Goal: Transaction & Acquisition: Book appointment/travel/reservation

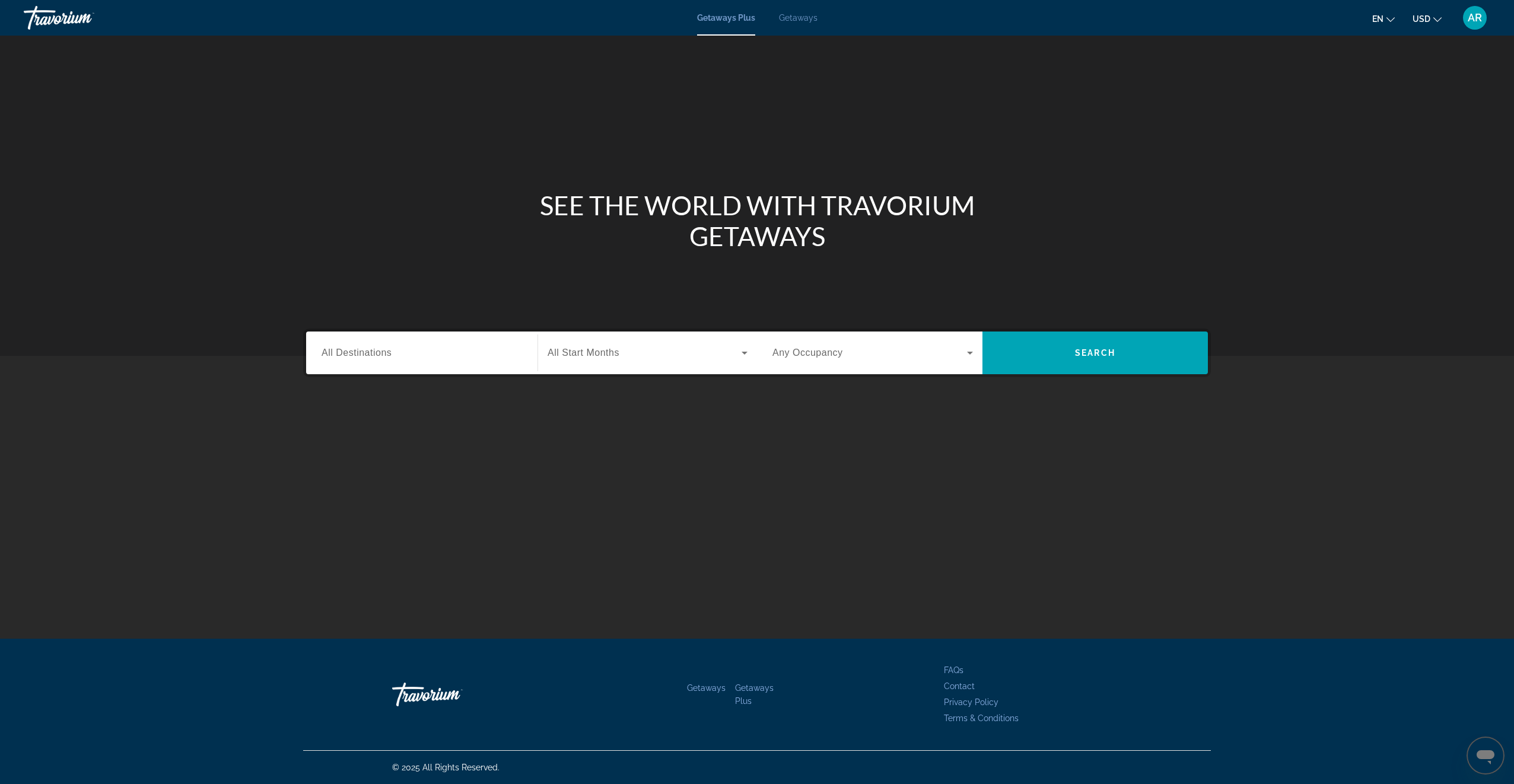
click at [354, 347] on div "Destination All Destinations" at bounding box center [421, 353] width 200 height 34
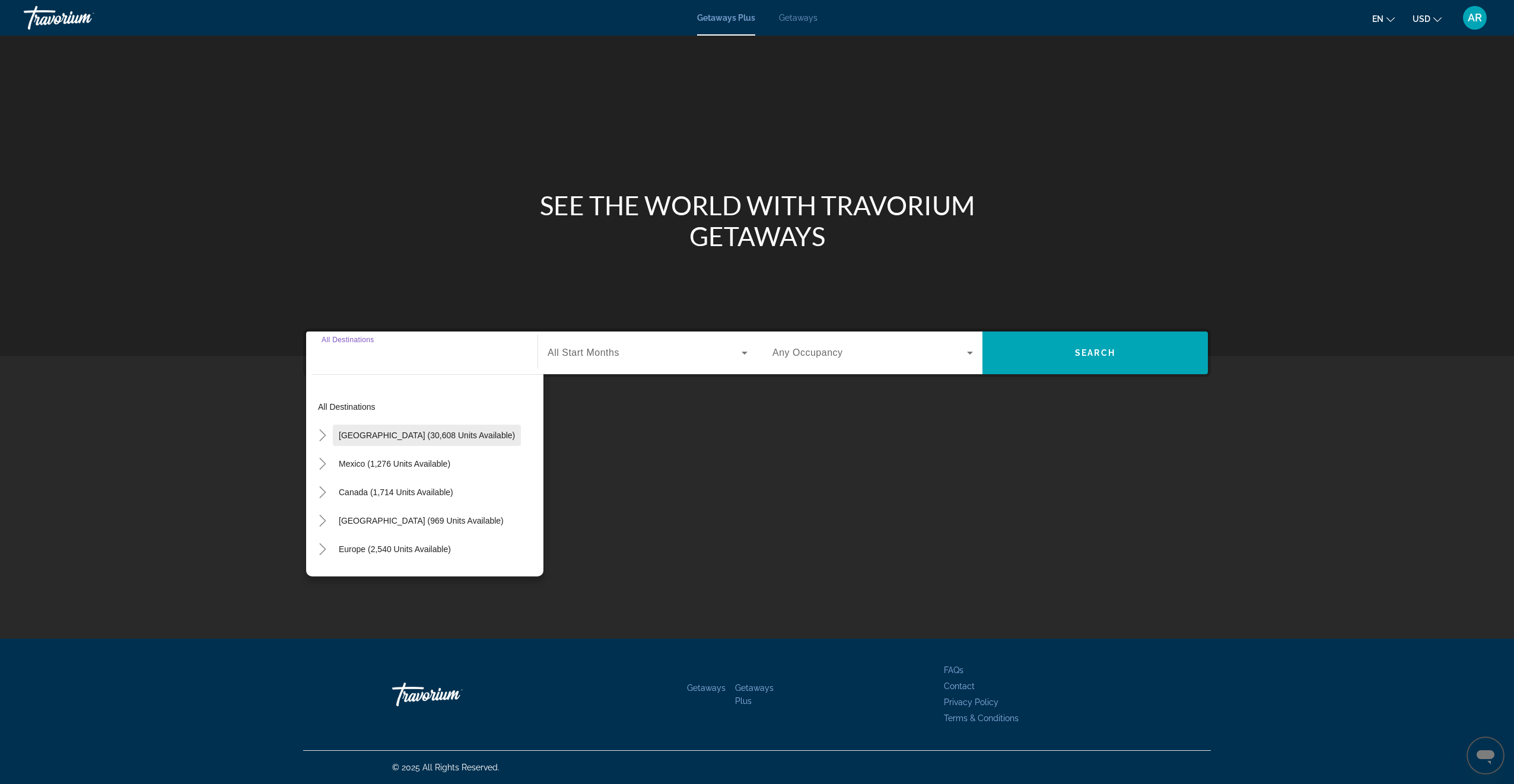
click at [347, 440] on span "[GEOGRAPHIC_DATA] (30,608 units available)" at bounding box center [427, 435] width 176 height 9
type input "**********"
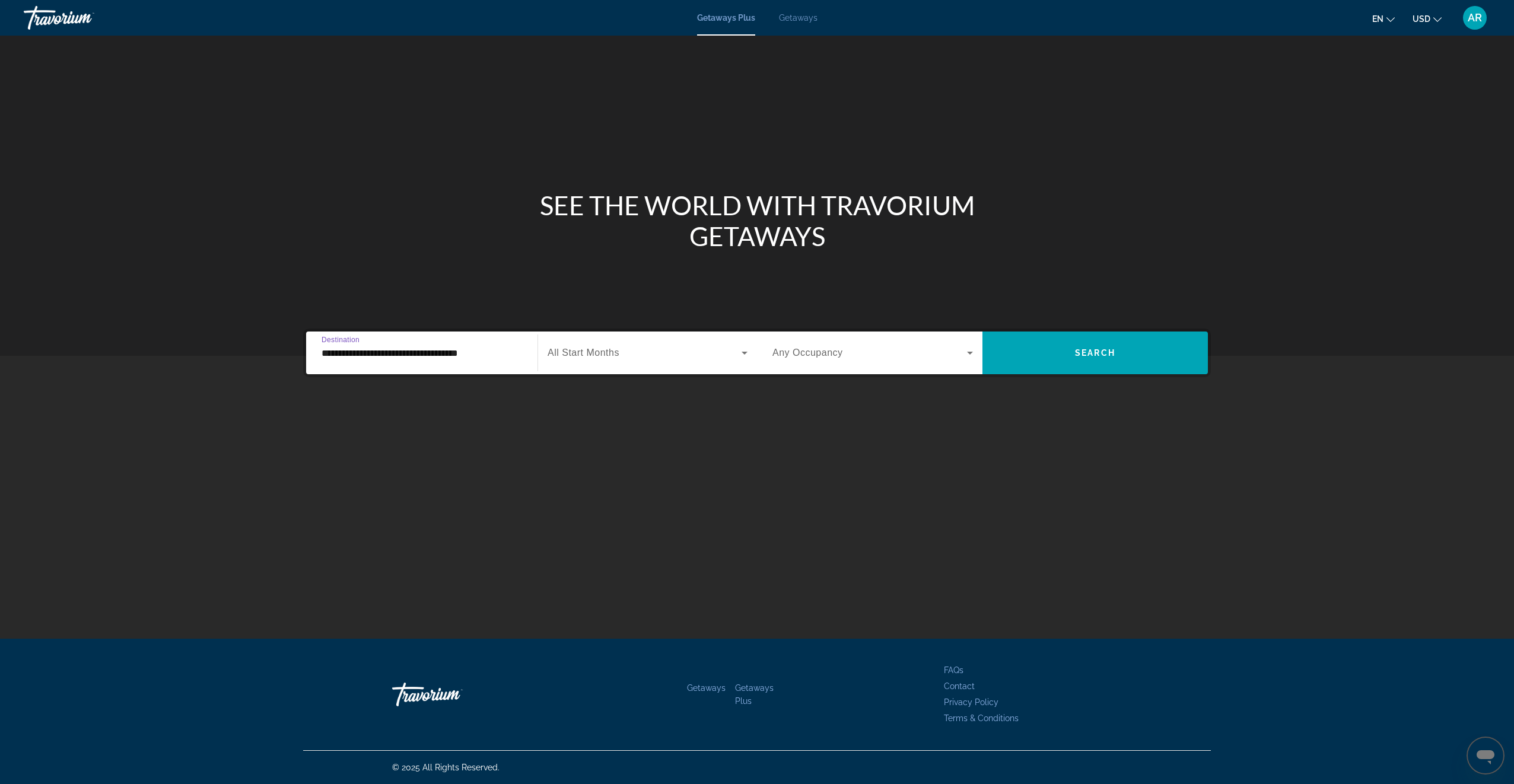
click at [417, 352] on input "**********" at bounding box center [421, 353] width 200 height 14
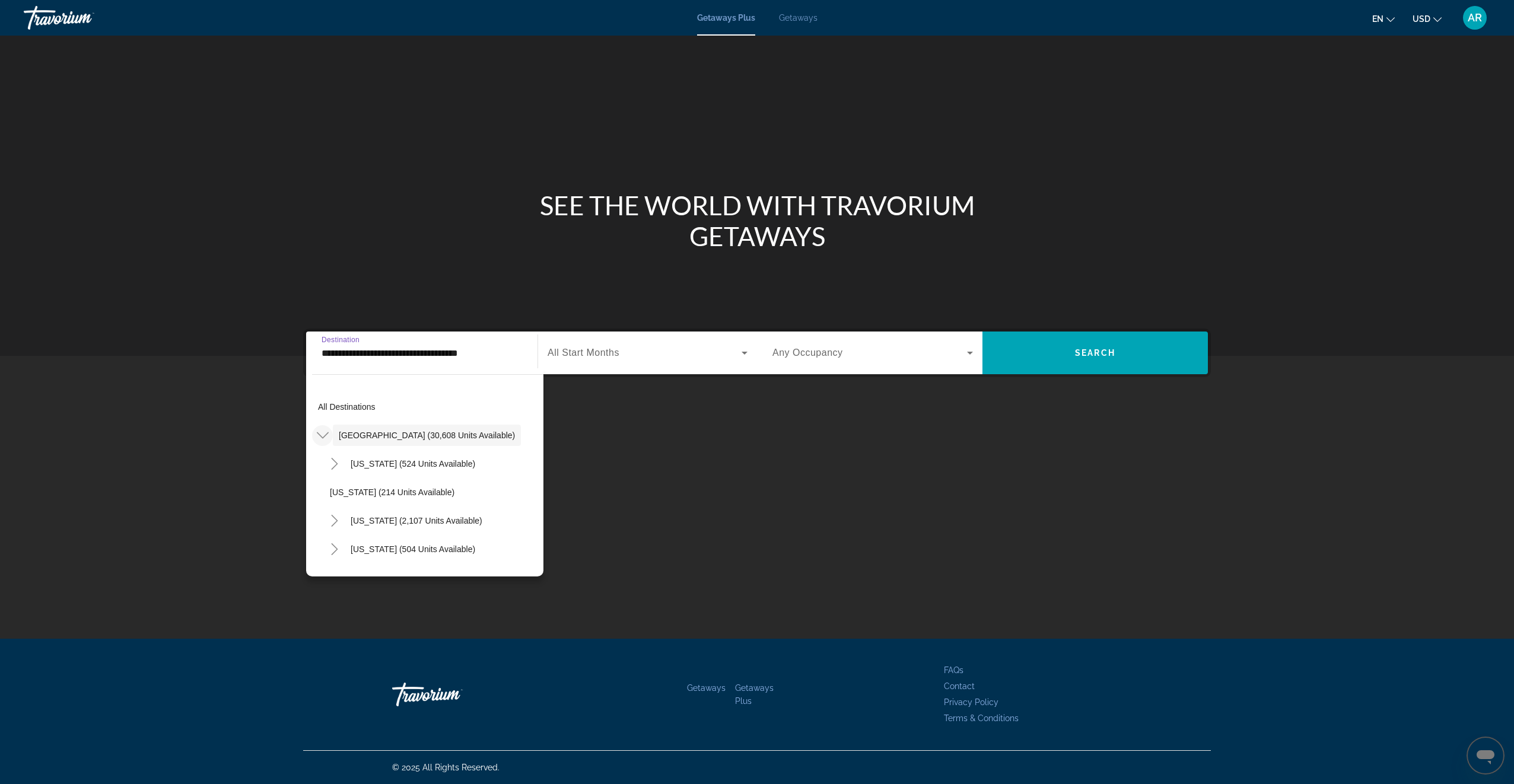
click at [328, 433] on icon "Toggle United States (30,608 units available)" at bounding box center [321, 435] width 12 height 6
click at [329, 502] on mat-icon "Toggle Asia (1,918 units available)" at bounding box center [322, 499] width 21 height 21
click at [475, 348] on input "**********" at bounding box center [421, 353] width 200 height 14
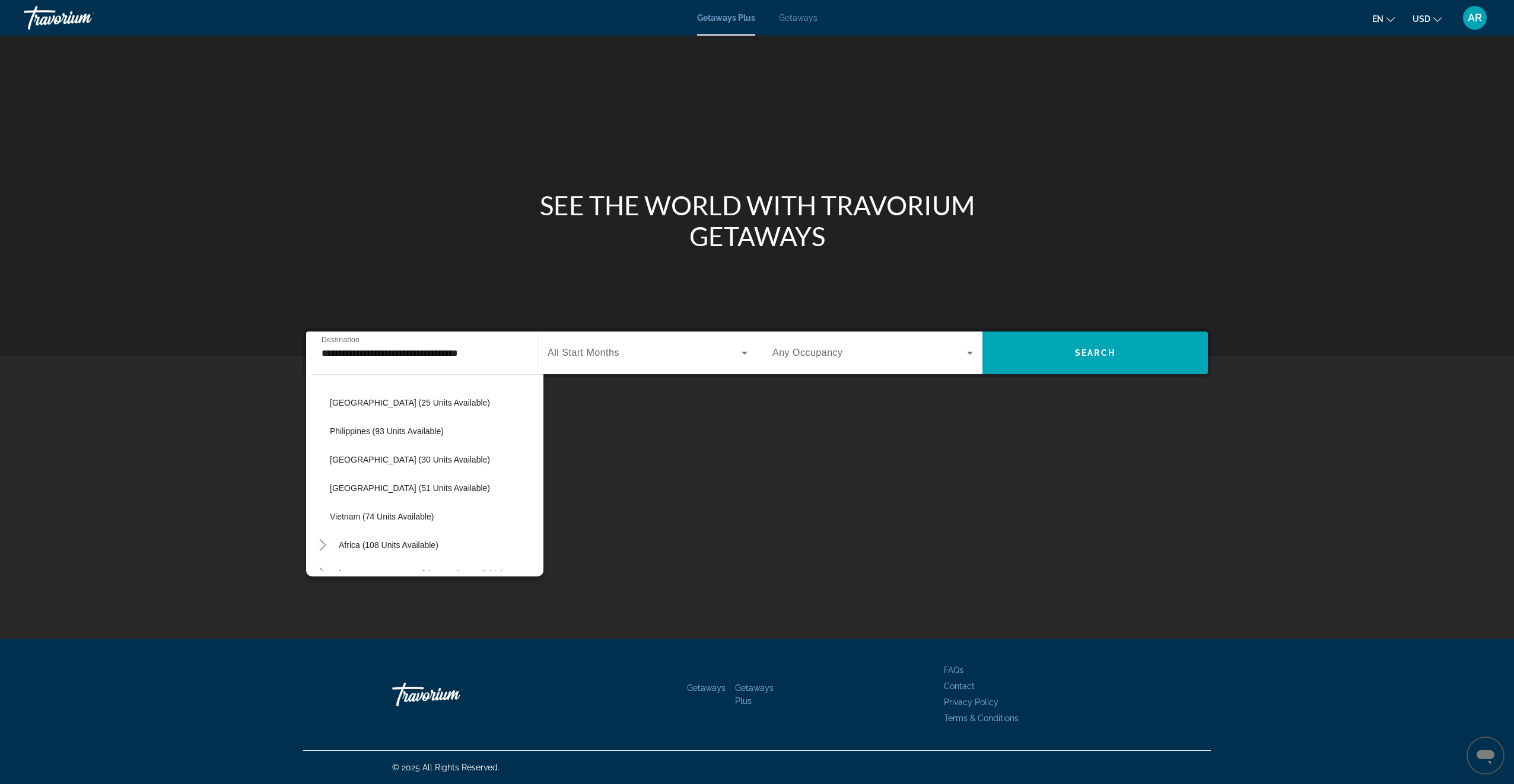
scroll to position [0, 0]
click at [475, 348] on input "**********" at bounding box center [421, 353] width 200 height 14
click at [475, 349] on input "**********" at bounding box center [421, 353] width 200 height 14
drag, startPoint x: 475, startPoint y: 349, endPoint x: 365, endPoint y: 352, distance: 110.0
click at [365, 352] on input "**********" at bounding box center [421, 353] width 200 height 14
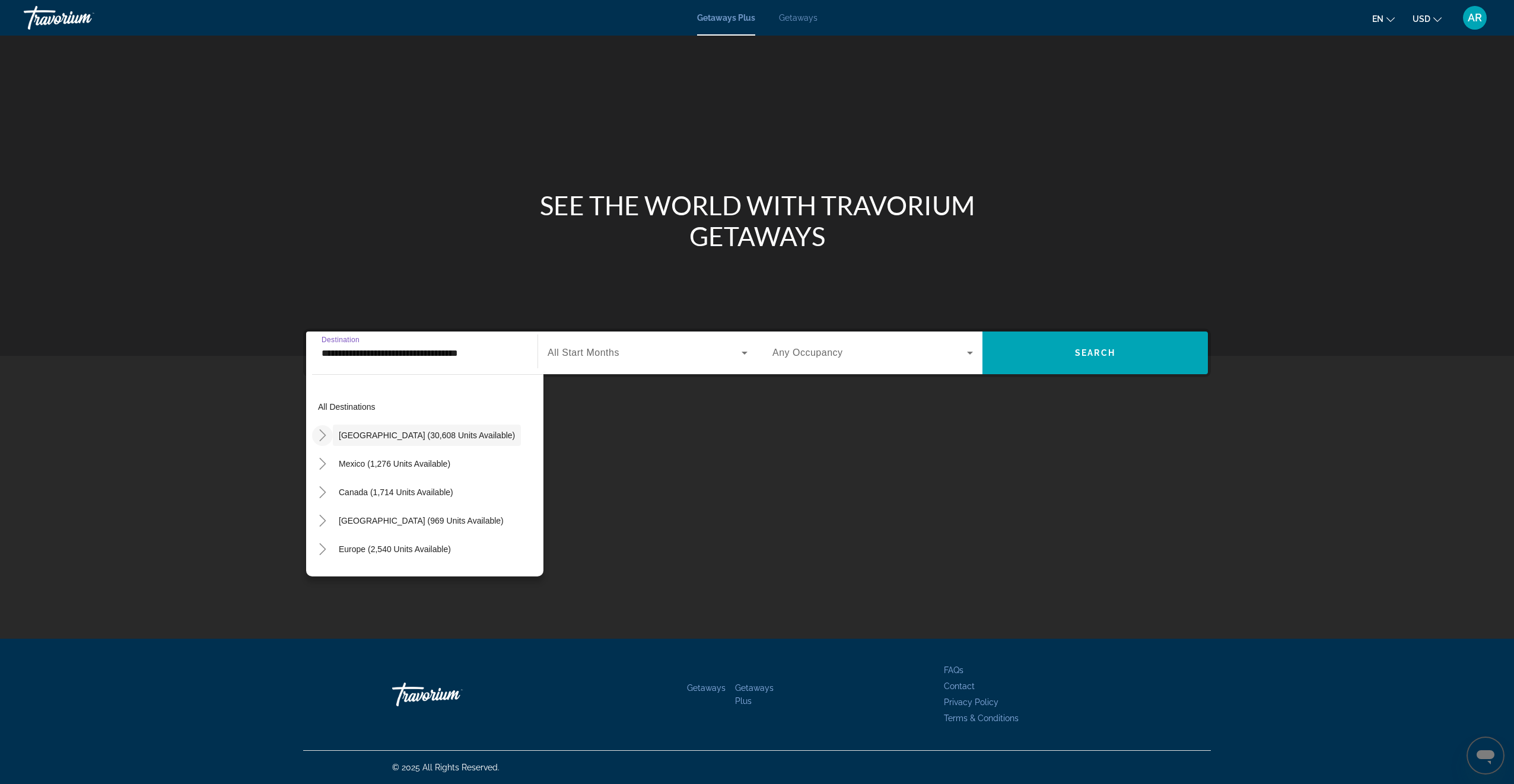
click at [365, 352] on input "**********" at bounding box center [421, 353] width 200 height 14
click at [701, 421] on div "Main content" at bounding box center [757, 451] width 908 height 89
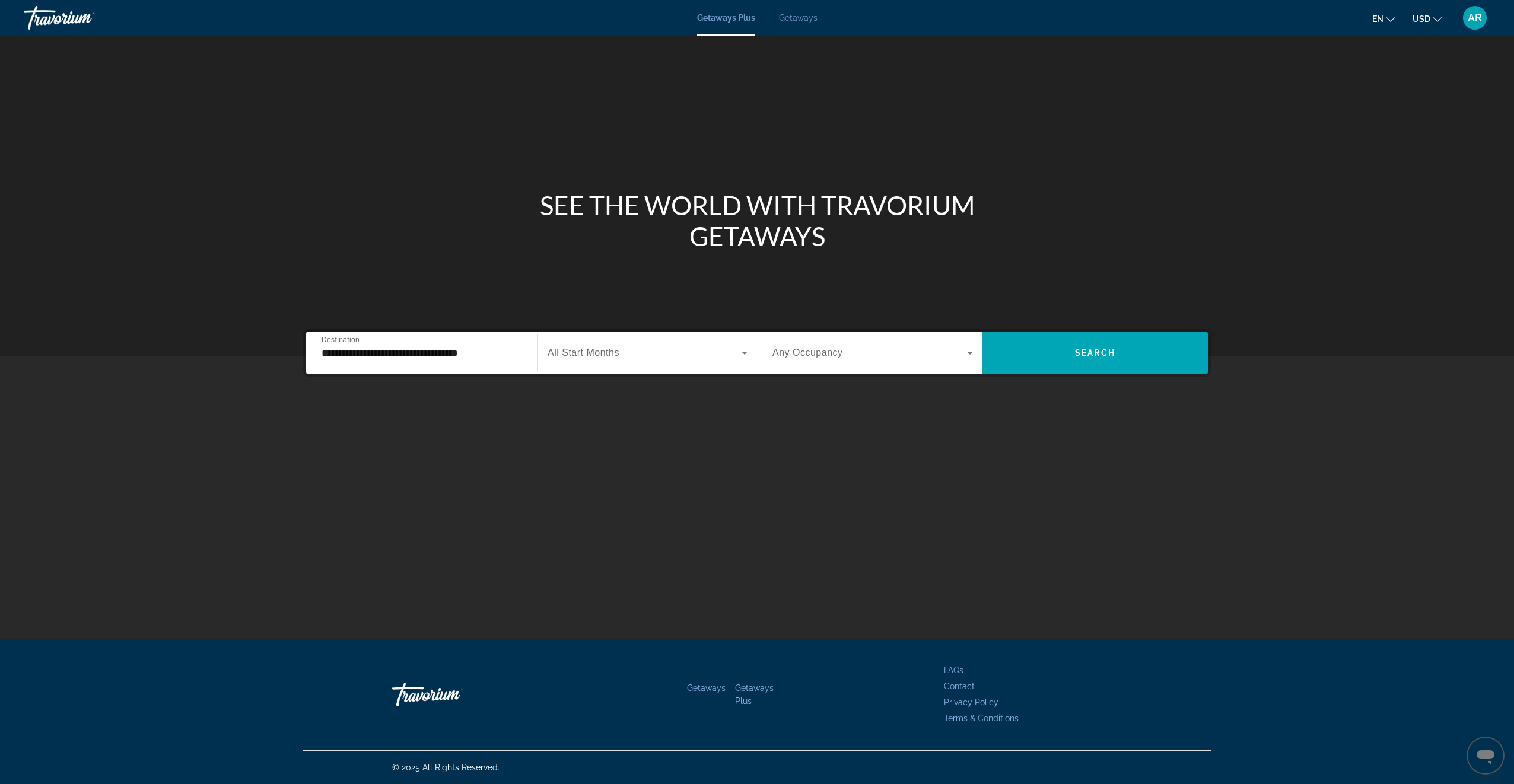
click at [479, 350] on input "**********" at bounding box center [421, 353] width 200 height 14
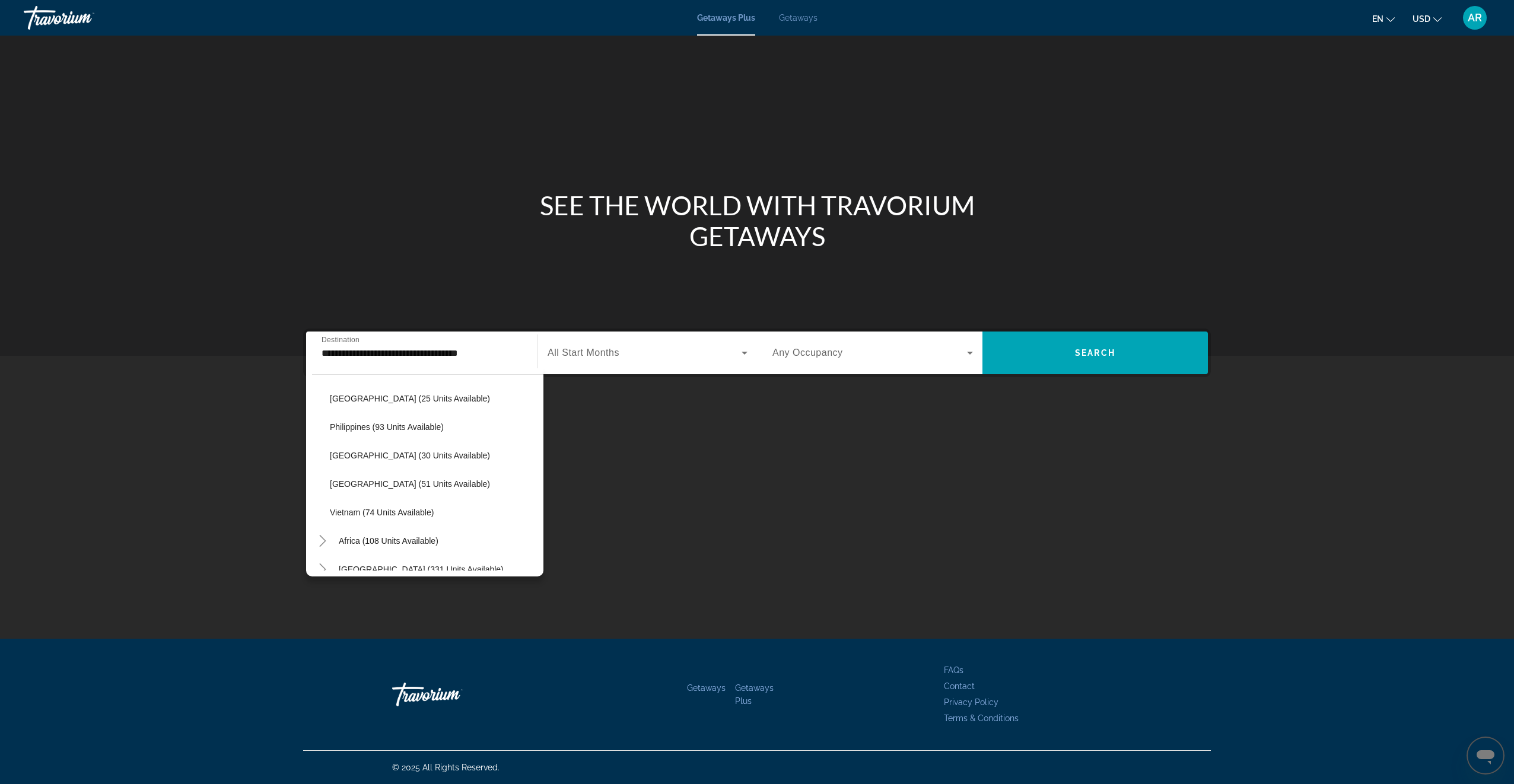
scroll to position [505, 0]
click at [327, 531] on icon "Toggle Africa (108 units available)" at bounding box center [322, 528] width 12 height 12
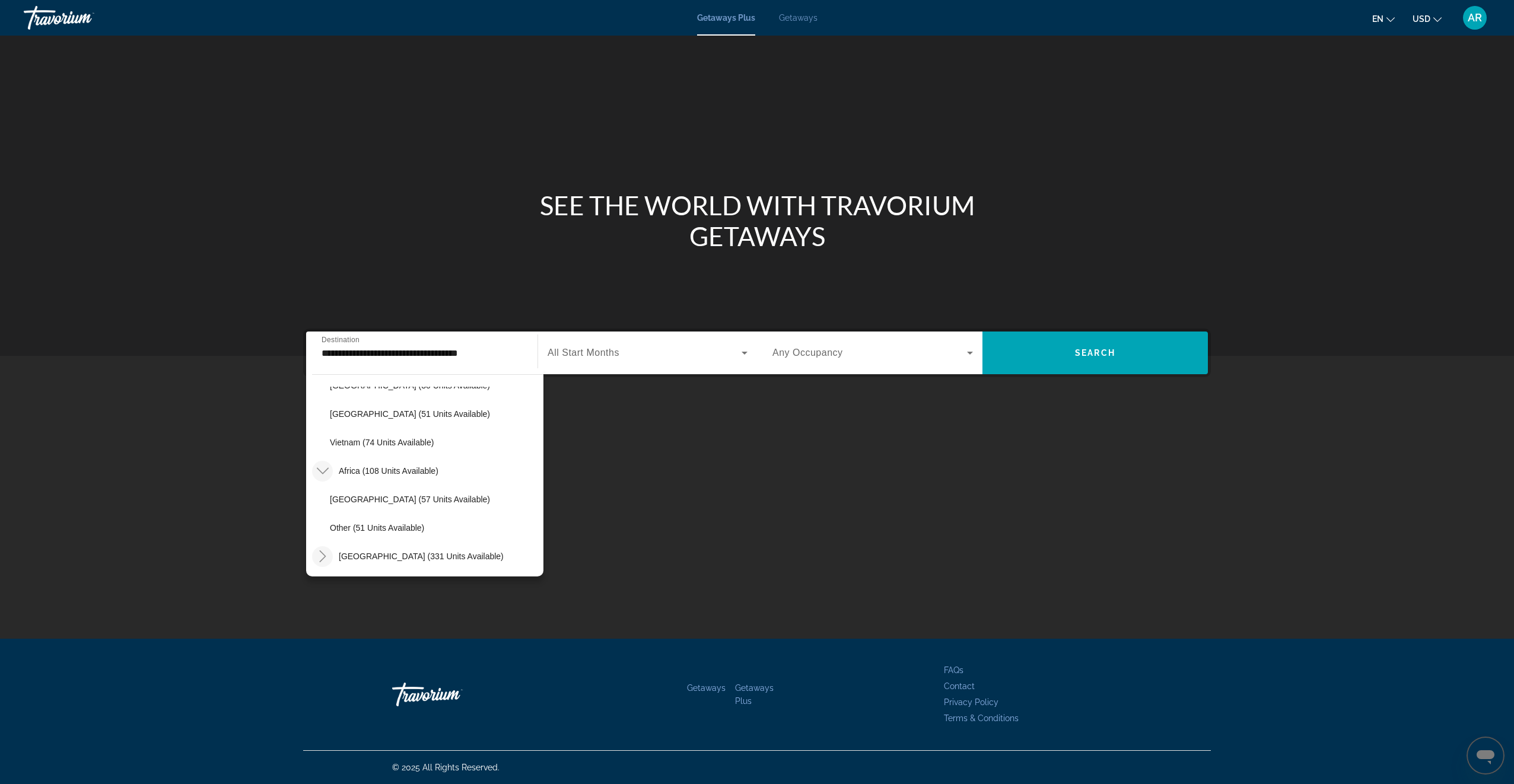
click at [327, 554] on icon "Toggle Middle East (331 units available)" at bounding box center [322, 556] width 12 height 12
click at [321, 467] on icon "Toggle Central America (120 units available)" at bounding box center [322, 465] width 12 height 12
click at [328, 440] on icon "Toggle South America (3,220 units available)" at bounding box center [322, 437] width 12 height 12
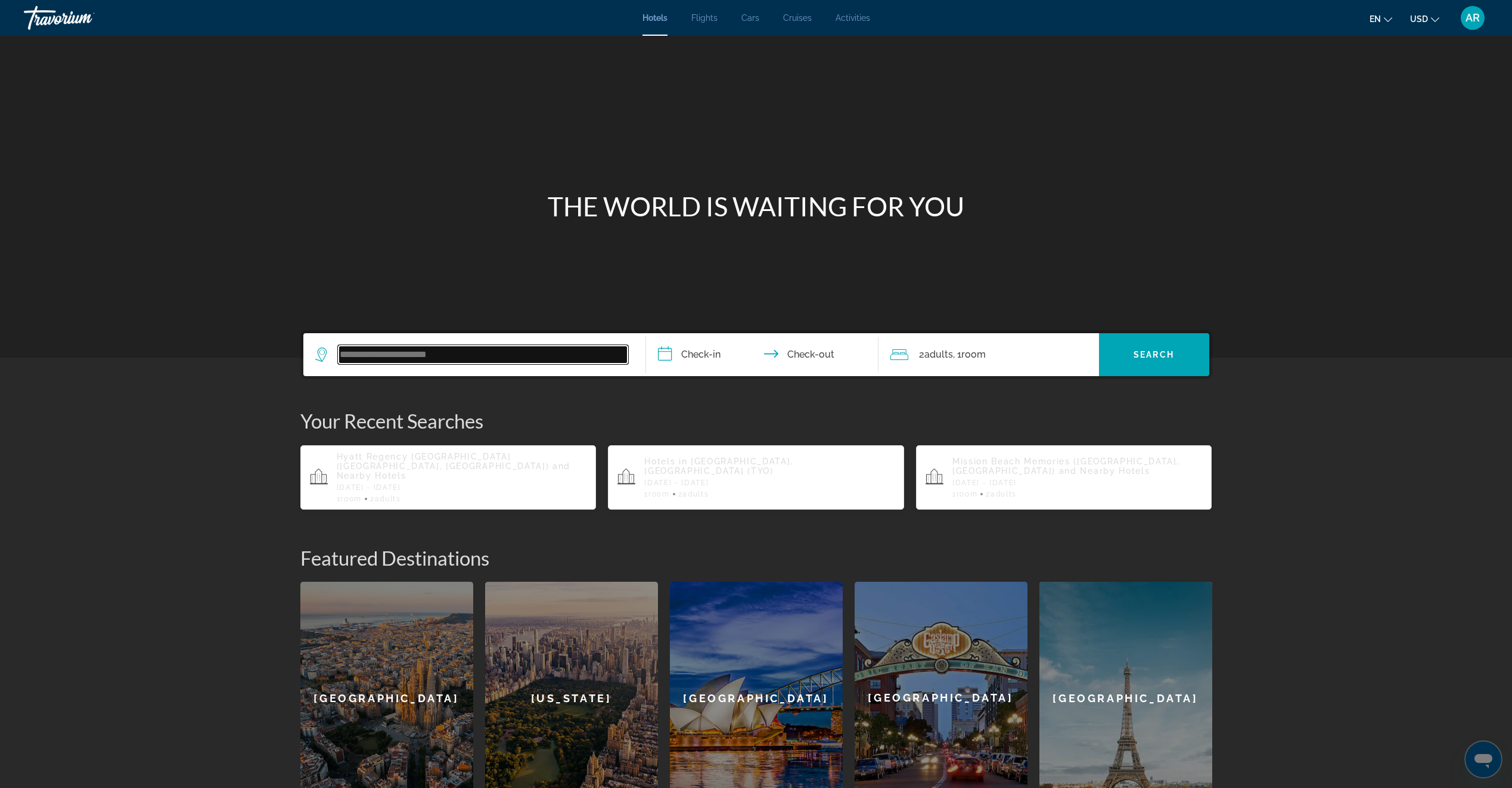
click at [494, 355] on input "Search widget" at bounding box center [482, 355] width 289 height 18
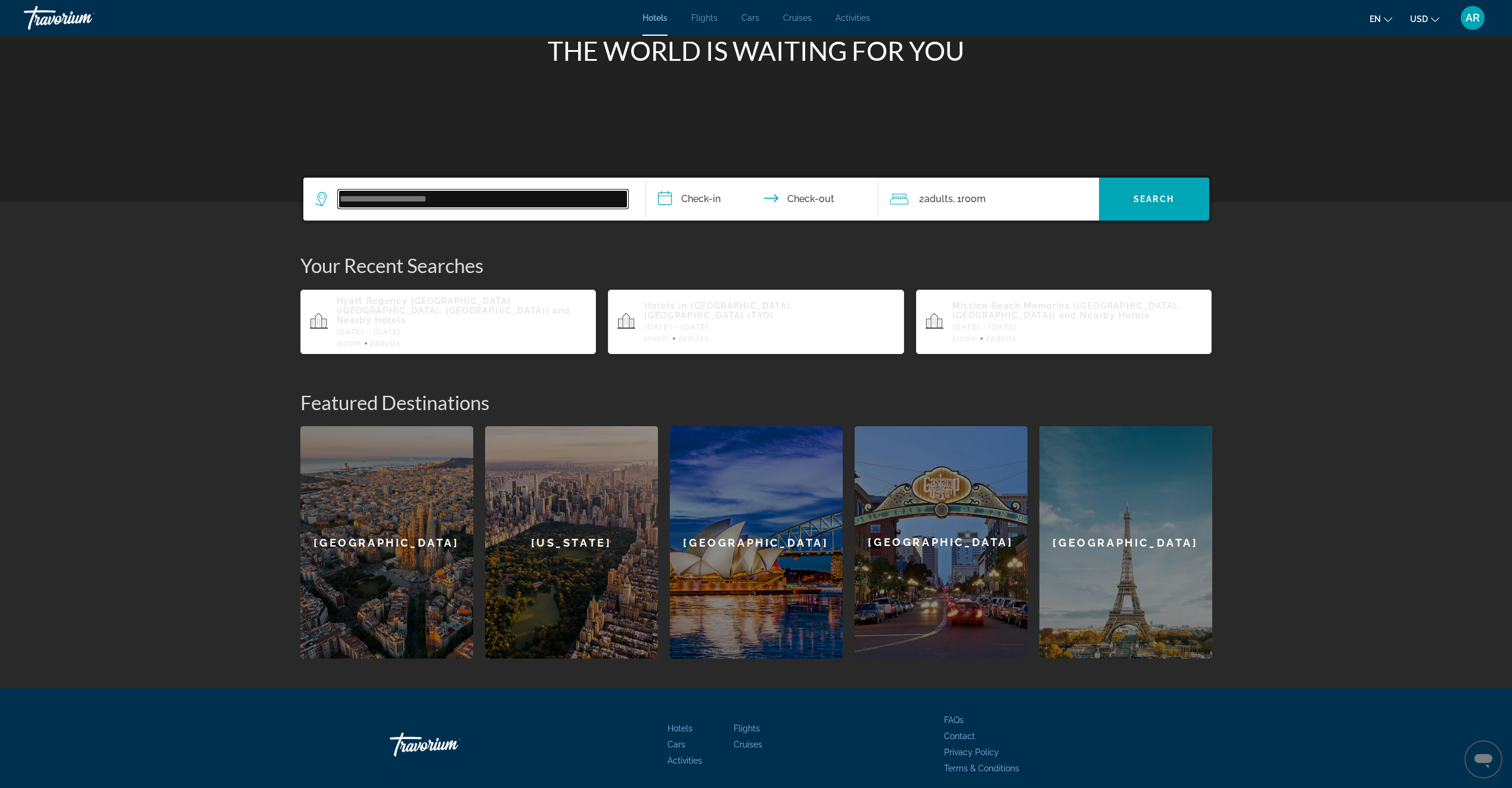
scroll to position [193, 0]
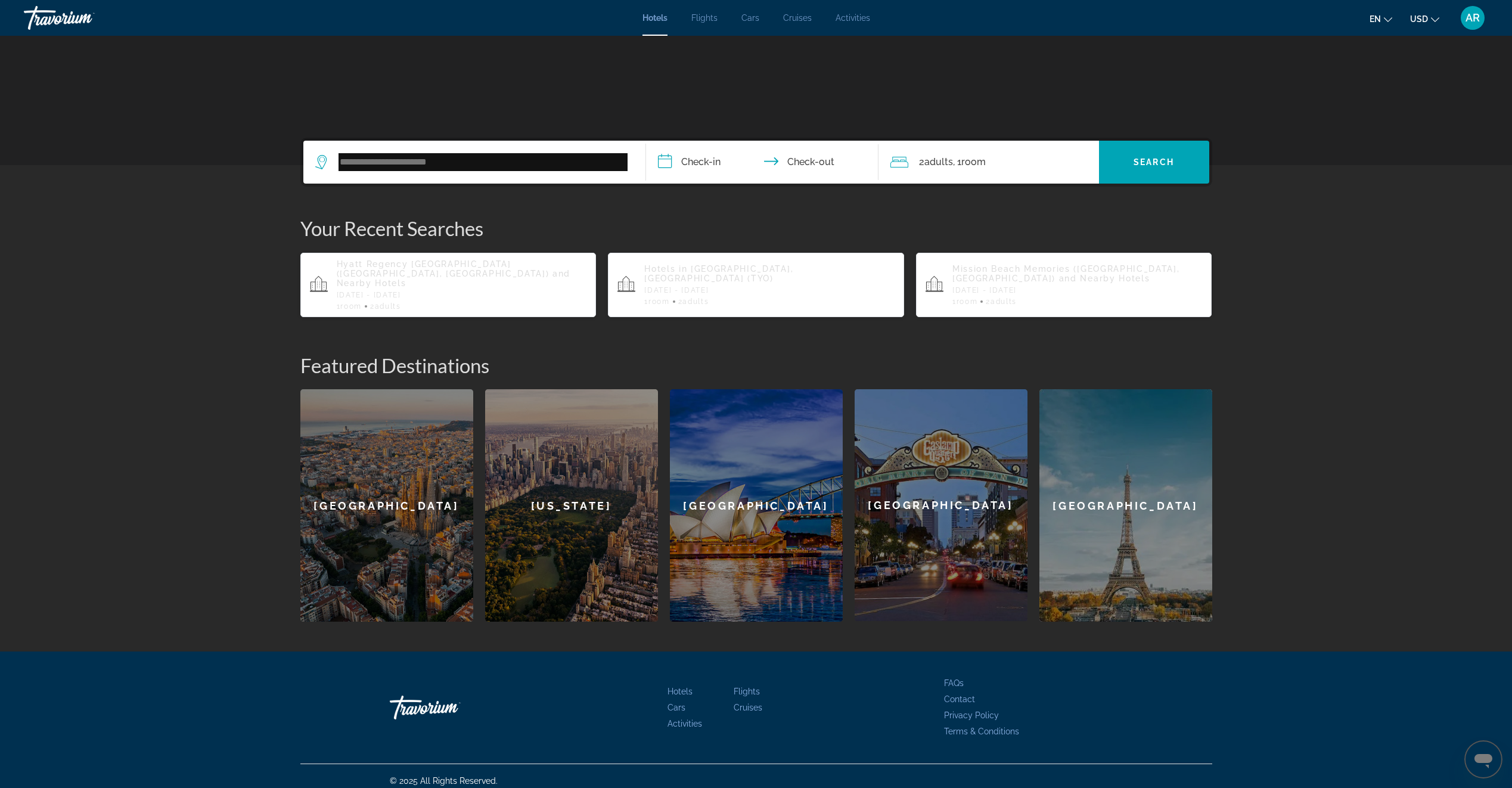
click at [690, 286] on p "Sun, 30 Nov - Tue, 09 Dec" at bounding box center [768, 290] width 250 height 9
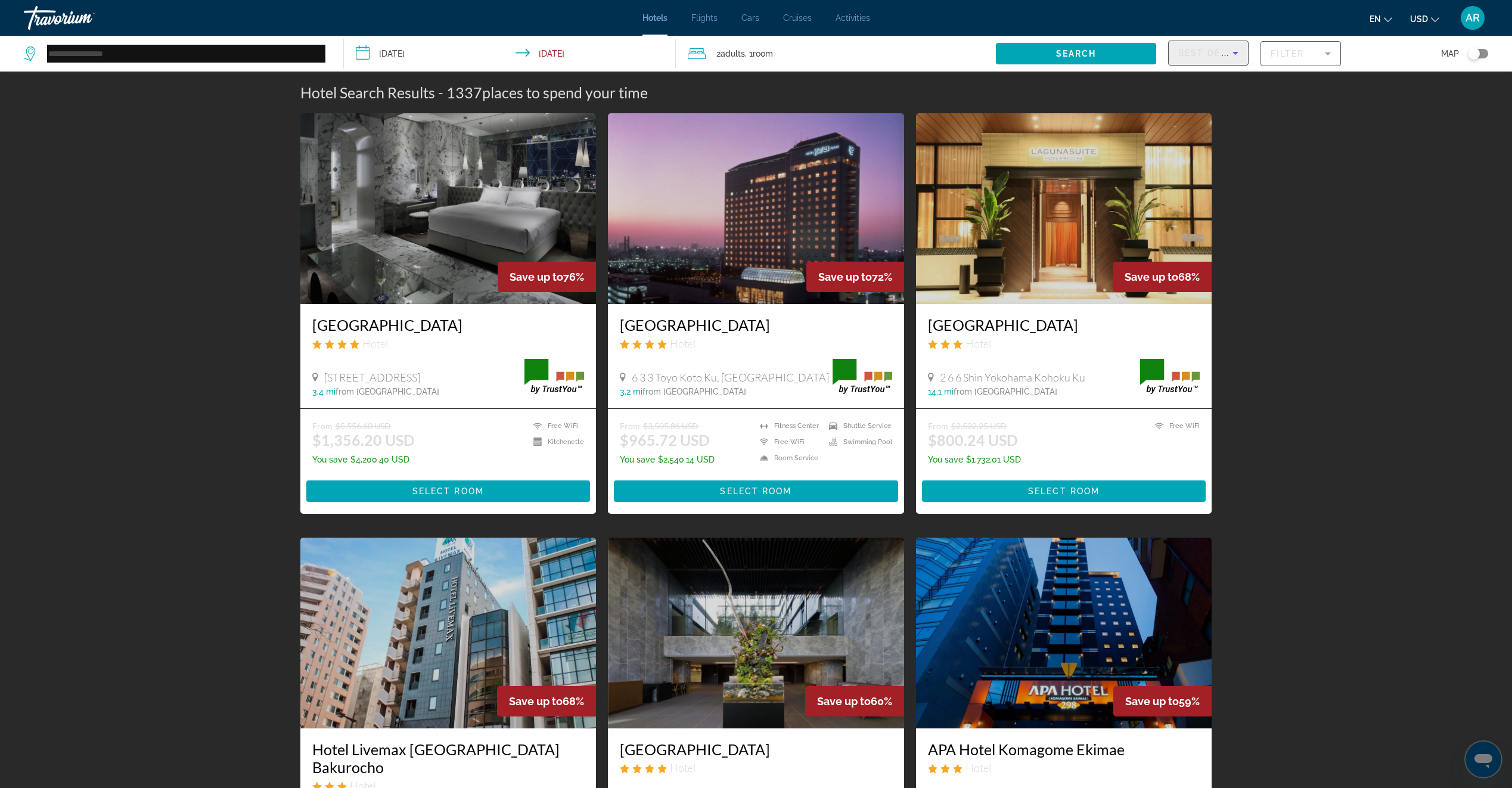
click at [1235, 53] on icon "Sort by" at bounding box center [1235, 53] width 6 height 3
click at [1205, 142] on span "Lowest Price" at bounding box center [1202, 141] width 48 height 9
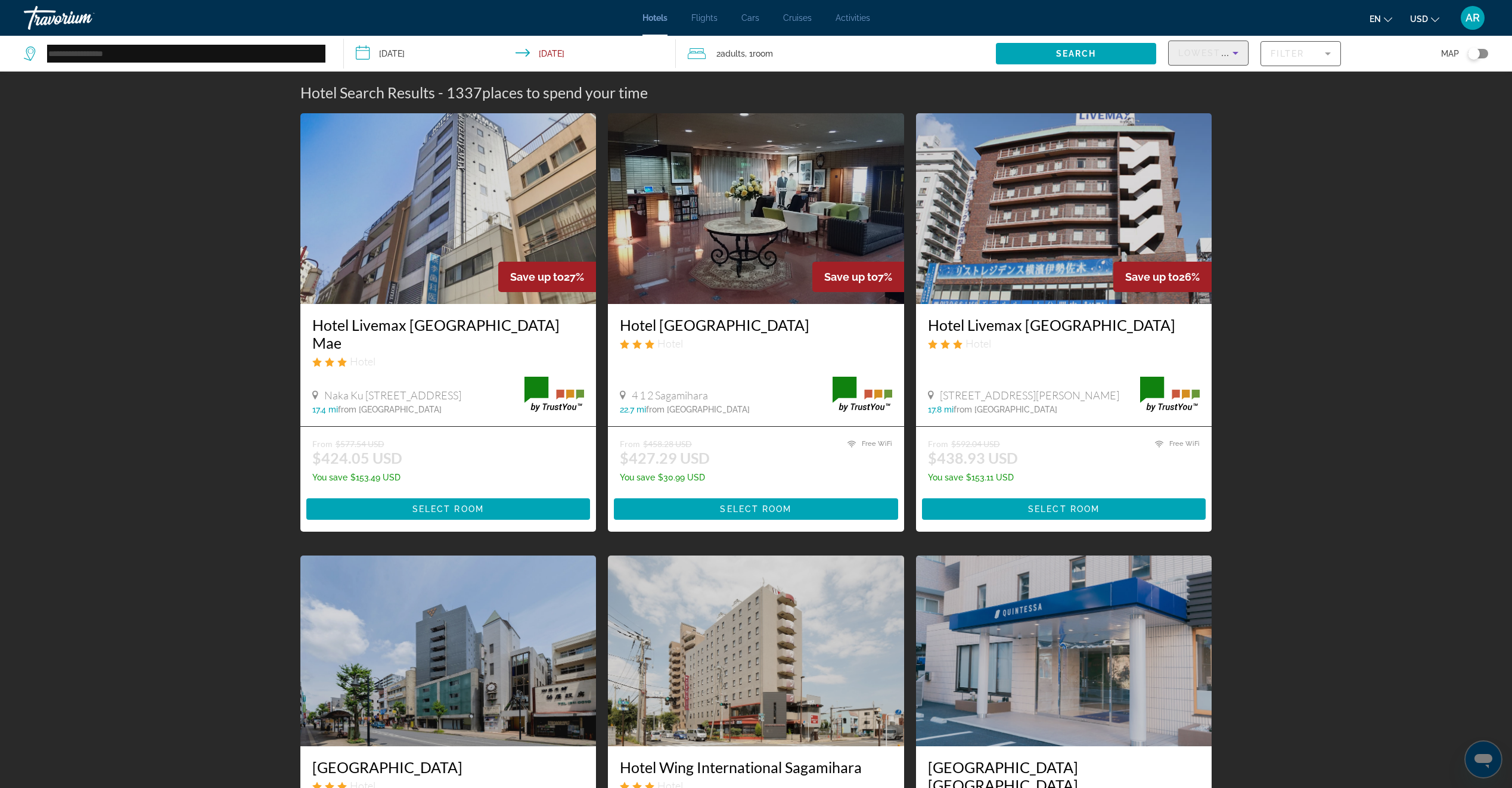
click at [1280, 50] on mat-form-field "Filter" at bounding box center [1301, 53] width 80 height 25
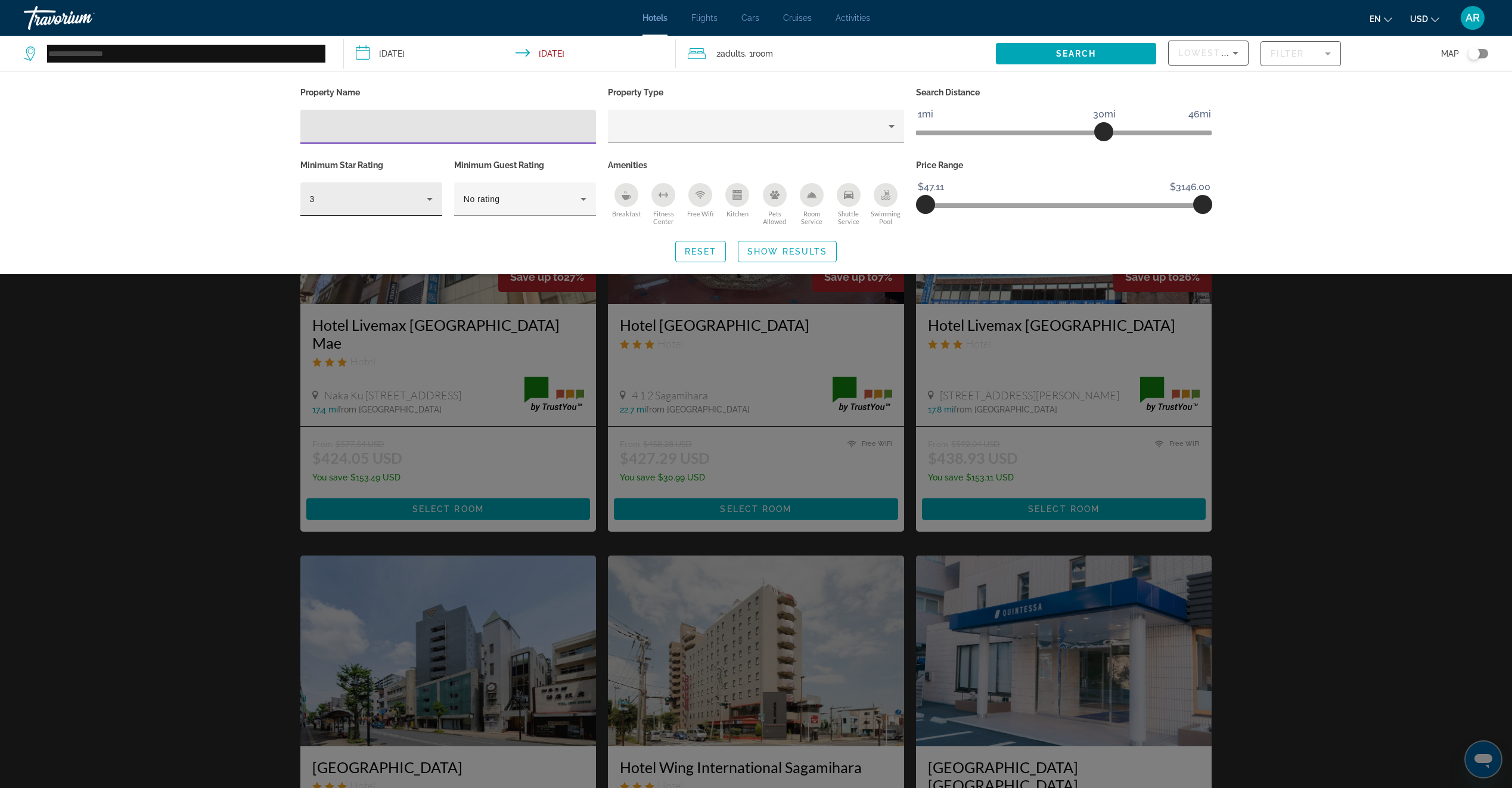
click at [413, 206] on div "3" at bounding box center [371, 199] width 123 height 33
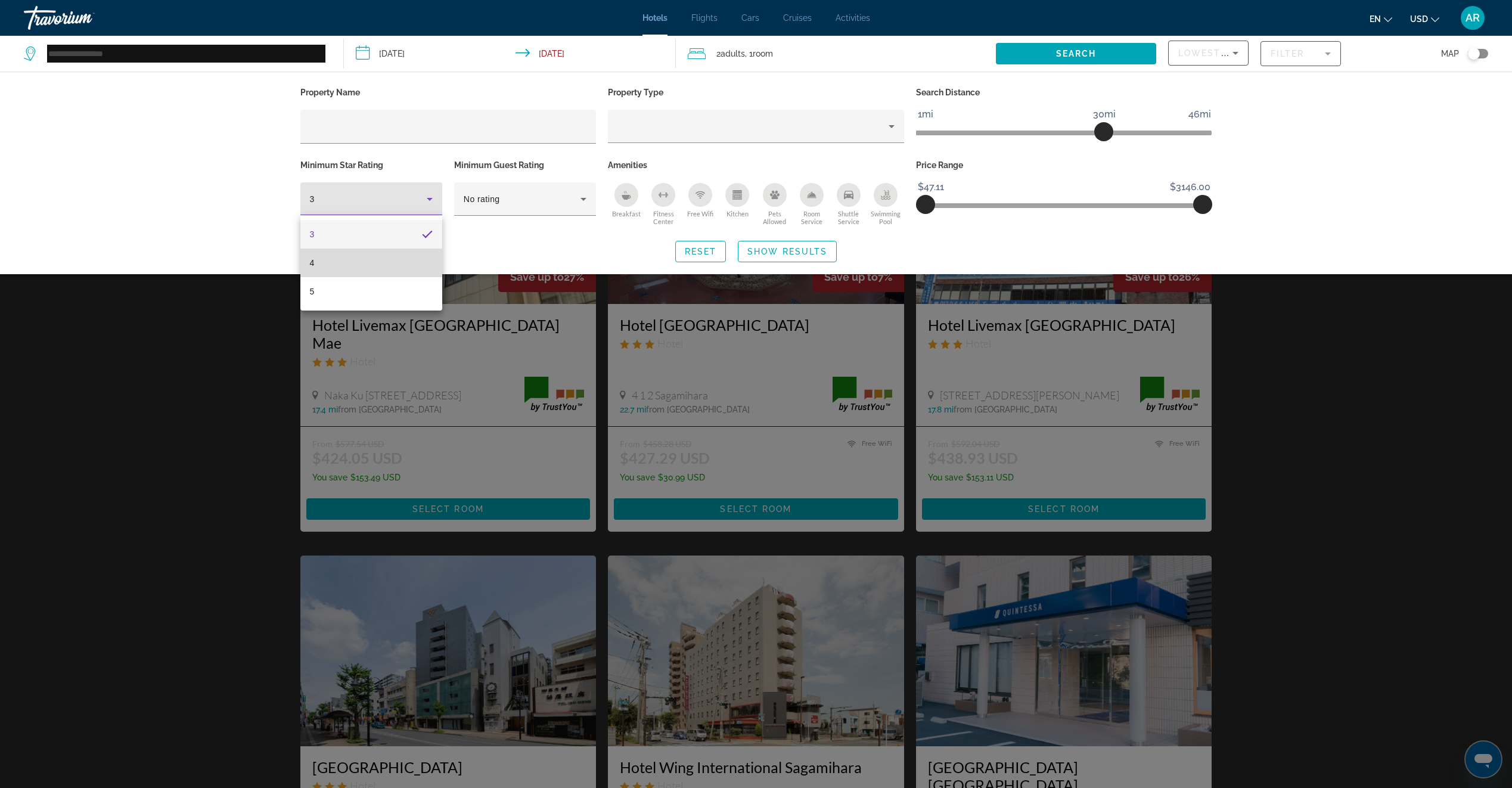
click at [389, 264] on mat-option "4" at bounding box center [371, 262] width 142 height 29
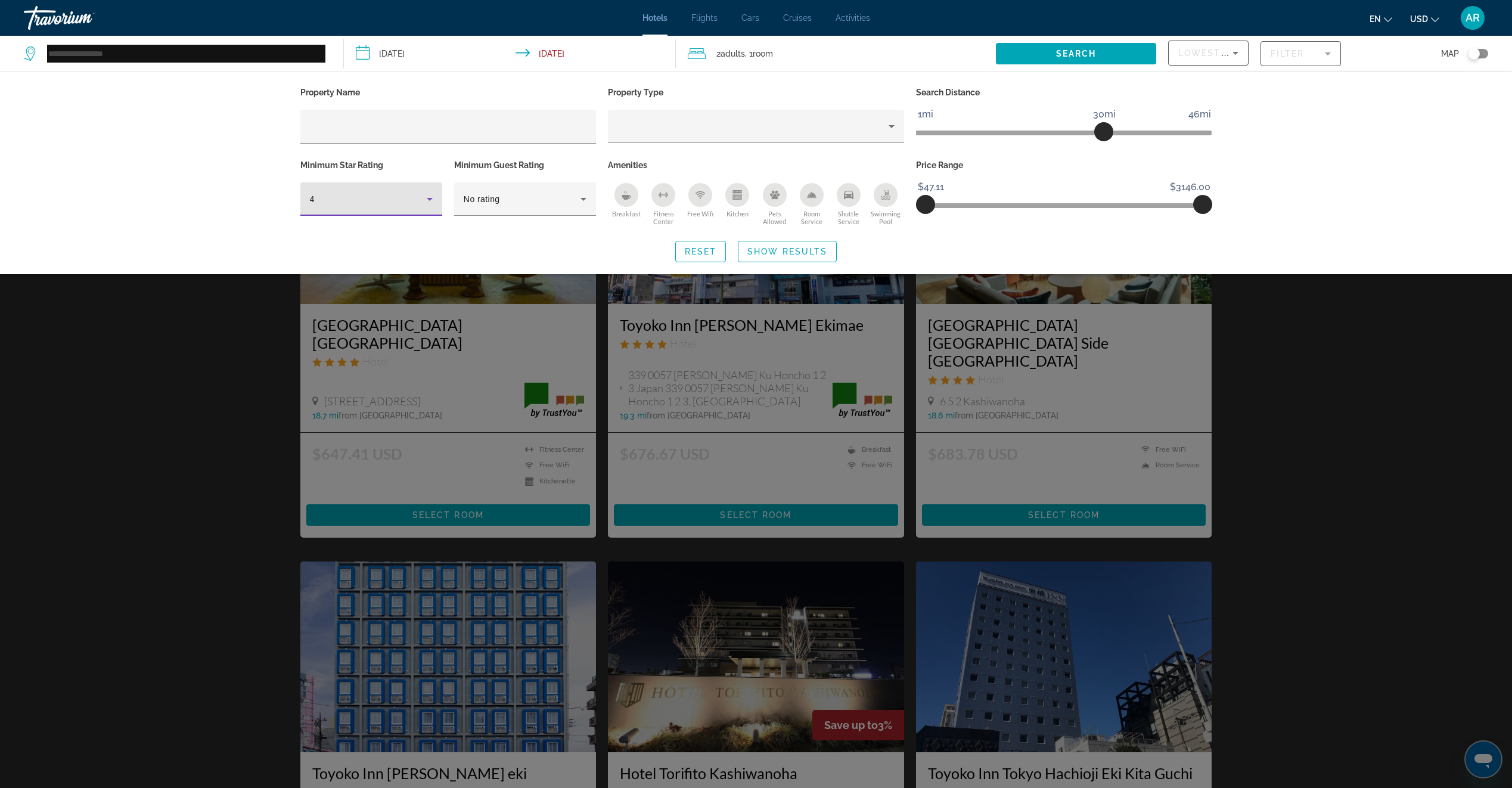
click at [214, 351] on div "Search widget" at bounding box center [756, 483] width 1512 height 609
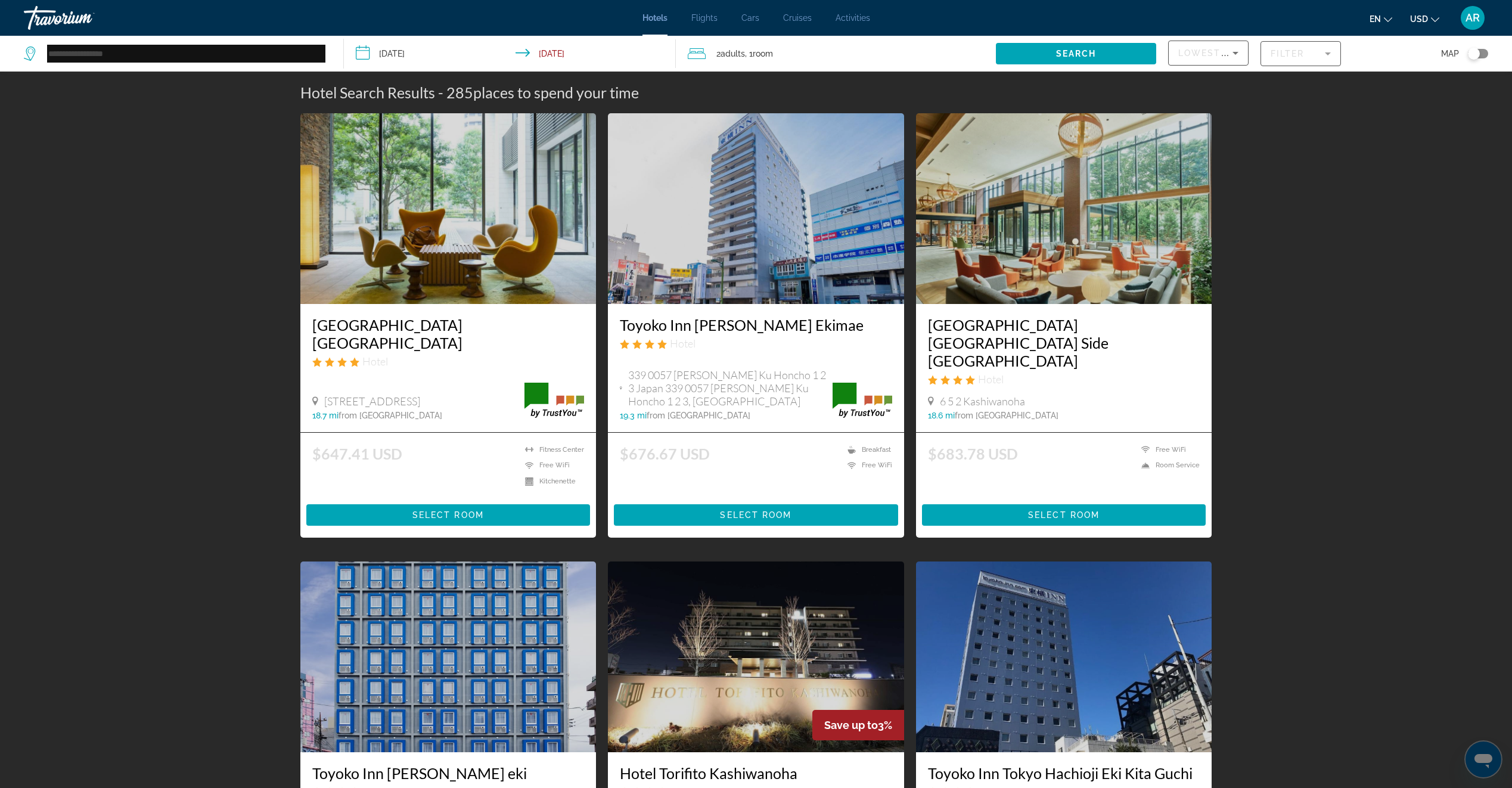
drag, startPoint x: 294, startPoint y: 330, endPoint x: 500, endPoint y: 346, distance: 206.6
click at [500, 346] on app-hotels-search-item "Mitsui Garden Hotel Kashiwa No Ha Chiba Hotel Wakashiba 178 4 Kashiwa No Ha Cam…" at bounding box center [448, 325] width 308 height 424
drag, startPoint x: 500, startPoint y: 346, endPoint x: 481, endPoint y: 324, distance: 29.1
copy h3 "Mitsui Garden Hotel Kashiwa No Ha Chiba"
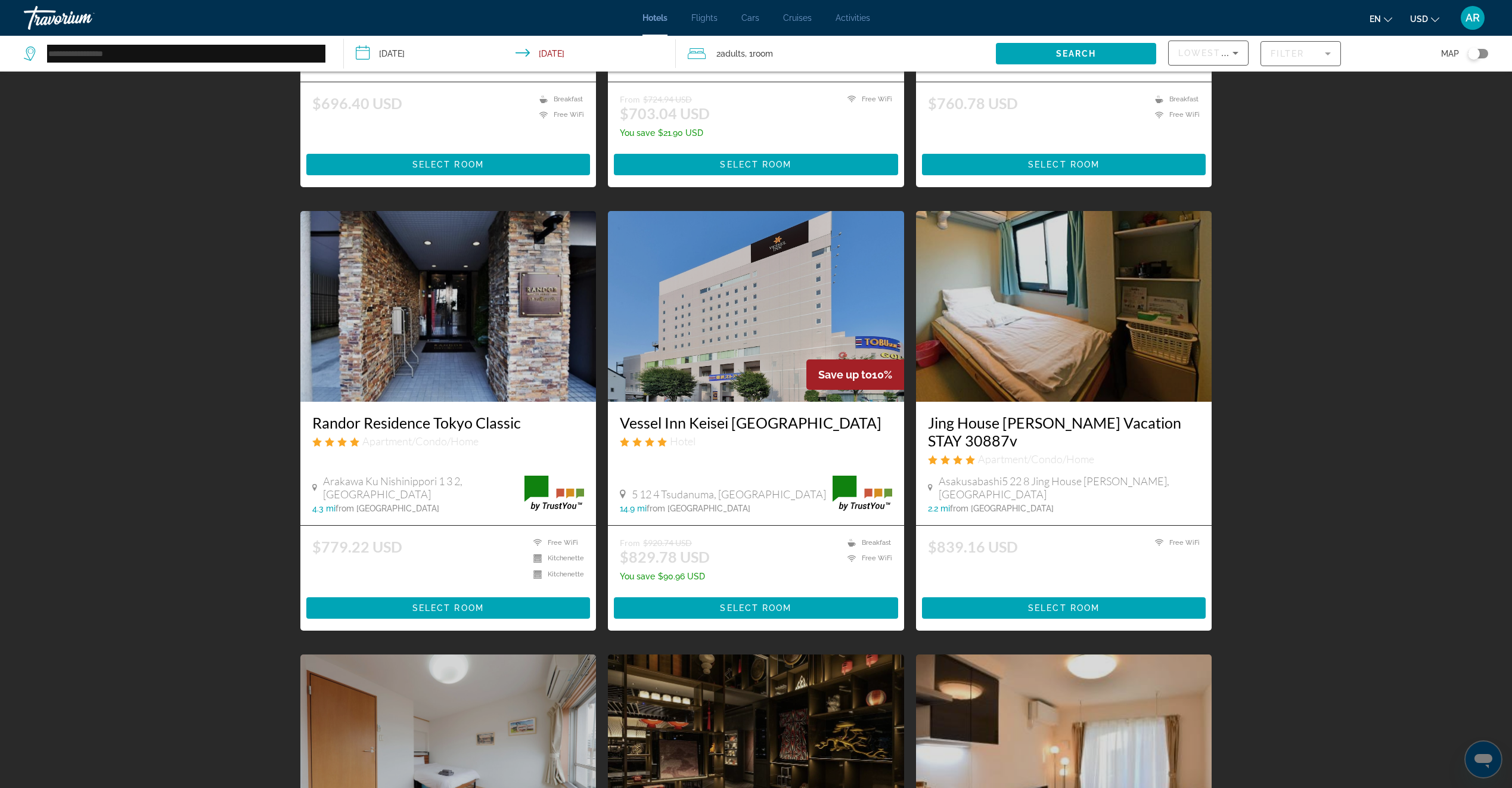
scroll to position [596, 0]
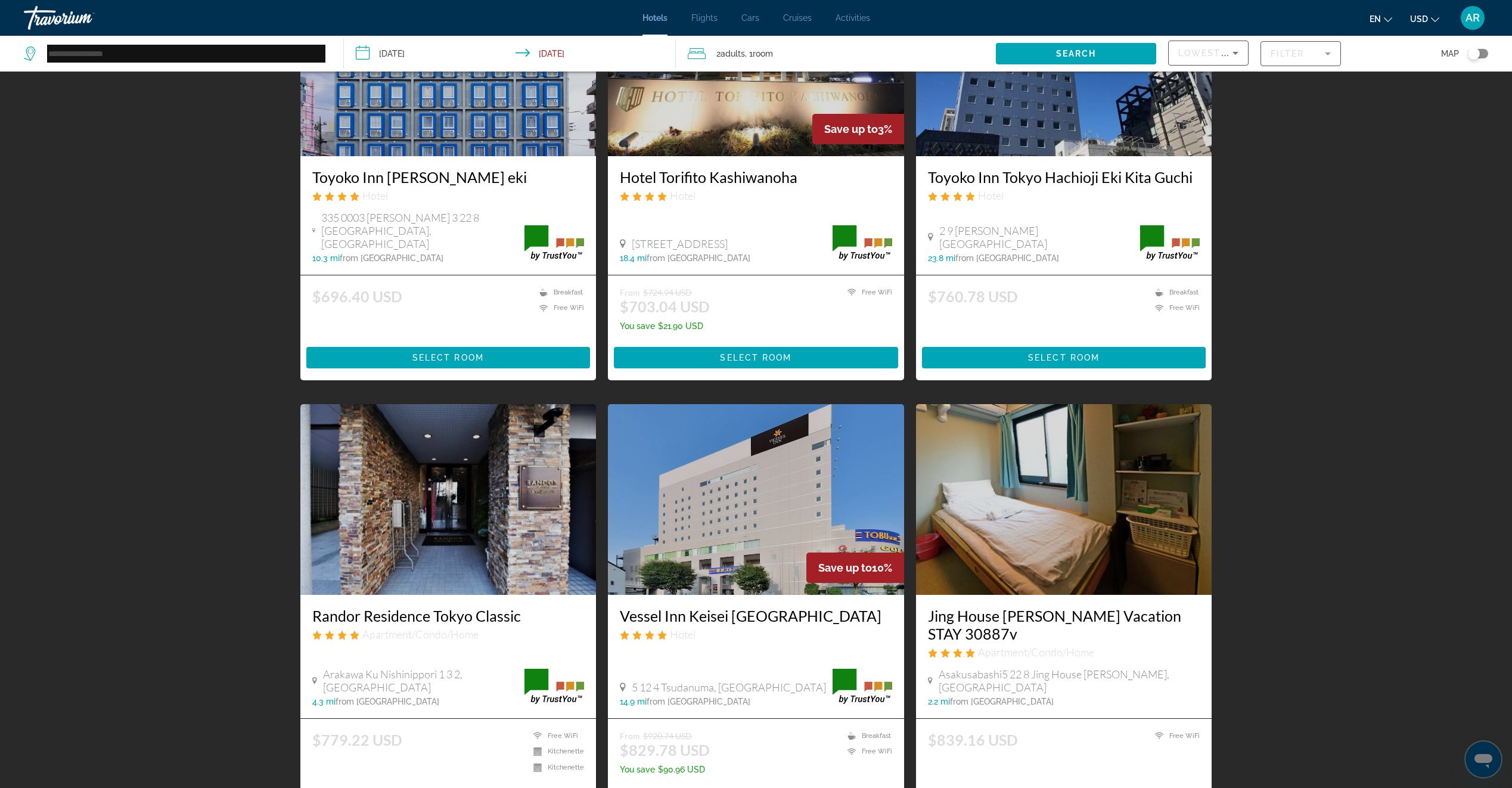
click at [475, 460] on img "Main content" at bounding box center [448, 499] width 296 height 190
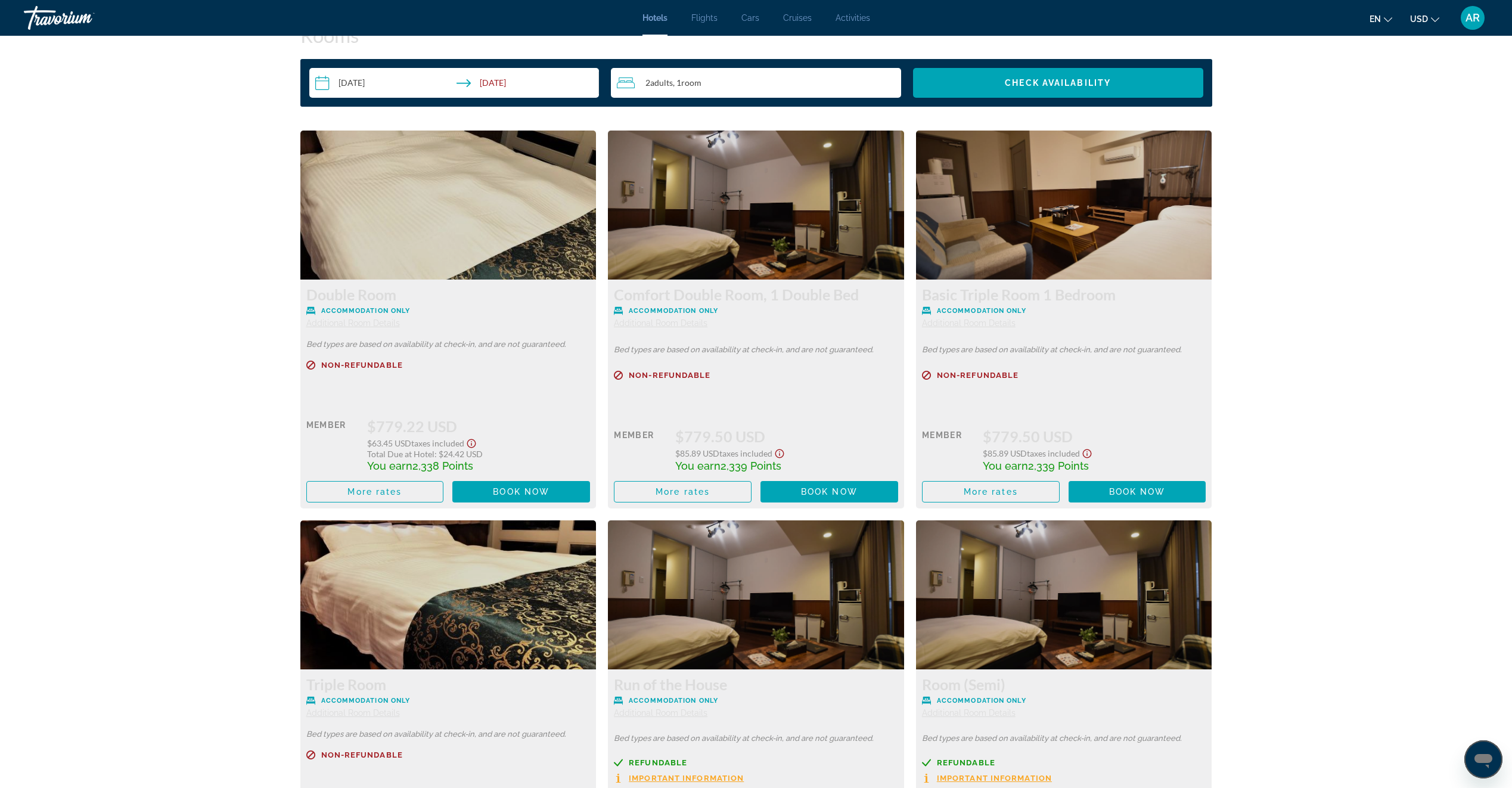
scroll to position [1557, 0]
click at [385, 238] on img "Main content" at bounding box center [448, 204] width 296 height 149
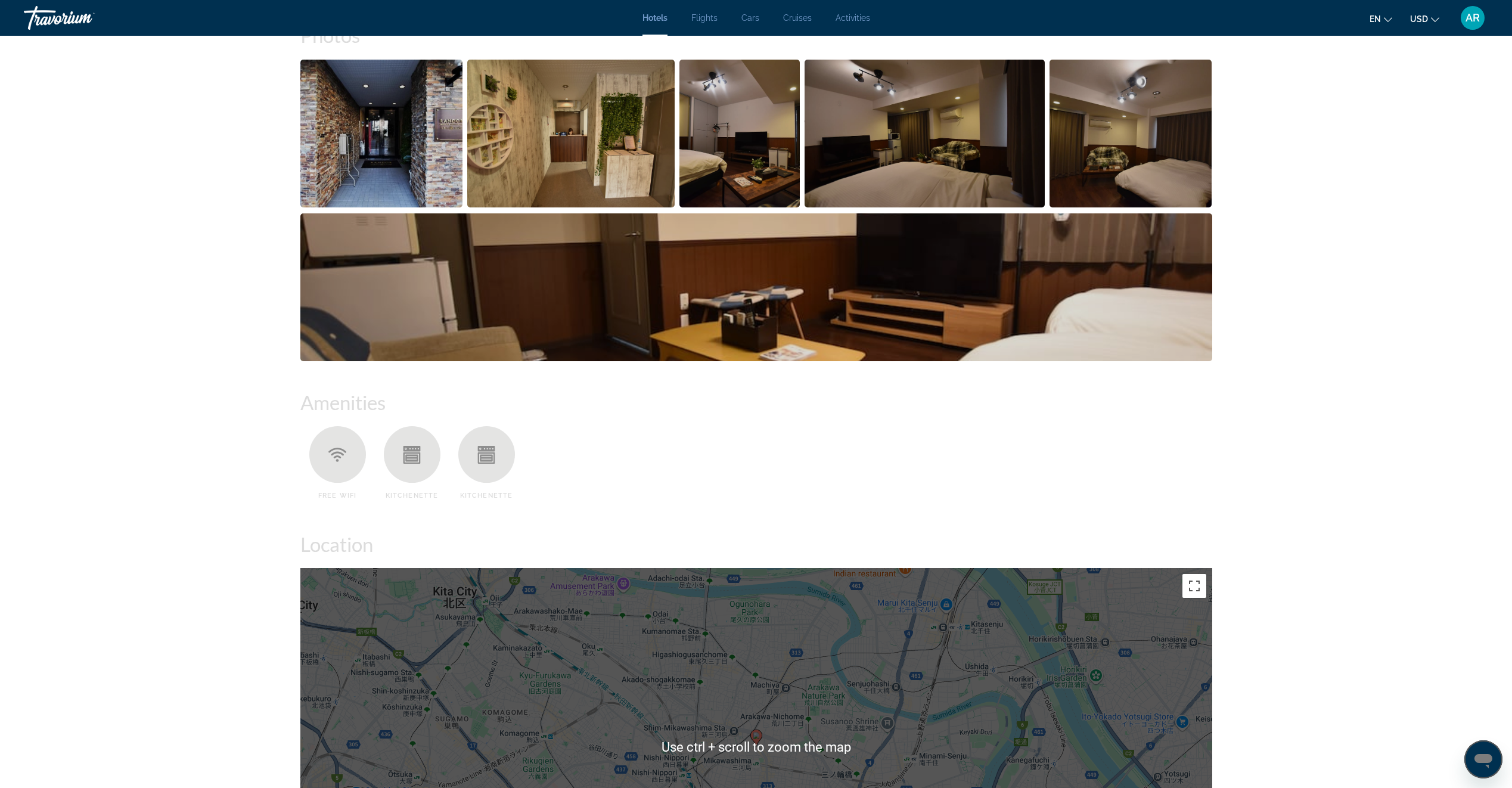
scroll to position [167, 0]
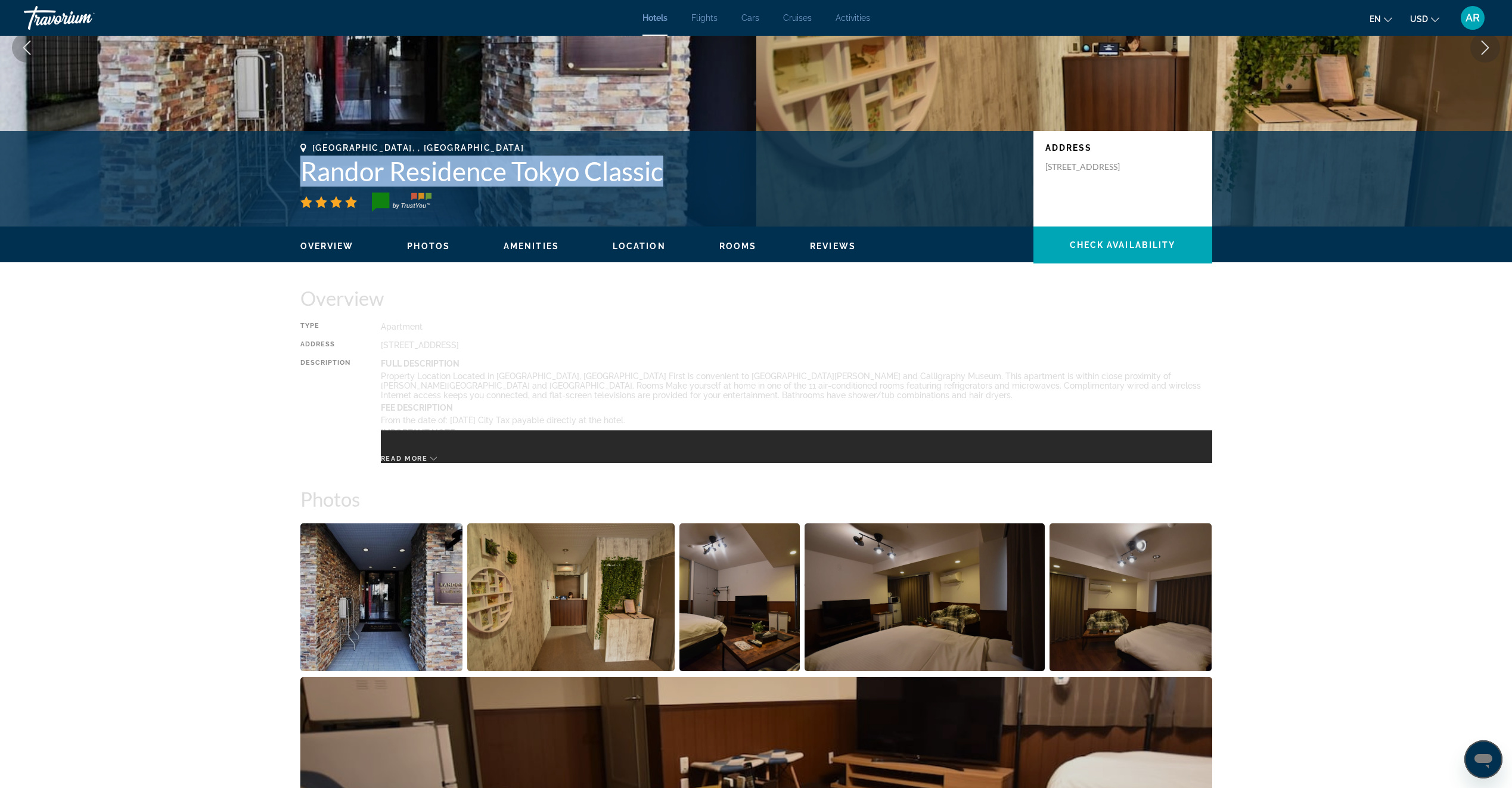
drag, startPoint x: 304, startPoint y: 174, endPoint x: 742, endPoint y: 178, distance: 438.0
click at [742, 178] on h1 "Randor Residence Tokyo Classic" at bounding box center [661, 171] width 721 height 31
copy h1 "Randor Residence Tokyo Classic"
